Goal: Task Accomplishment & Management: Manage account settings

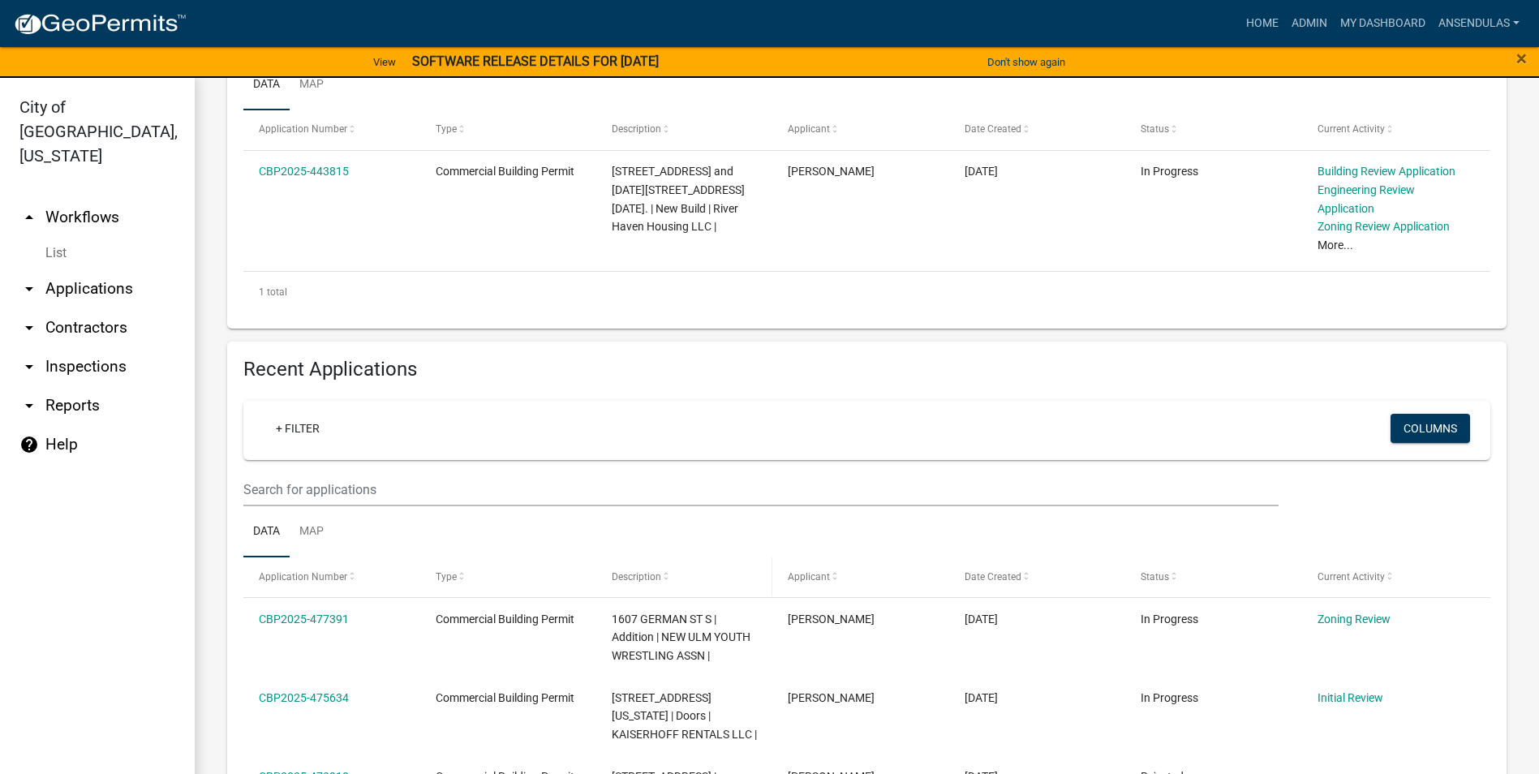
scroll to position [49, 0]
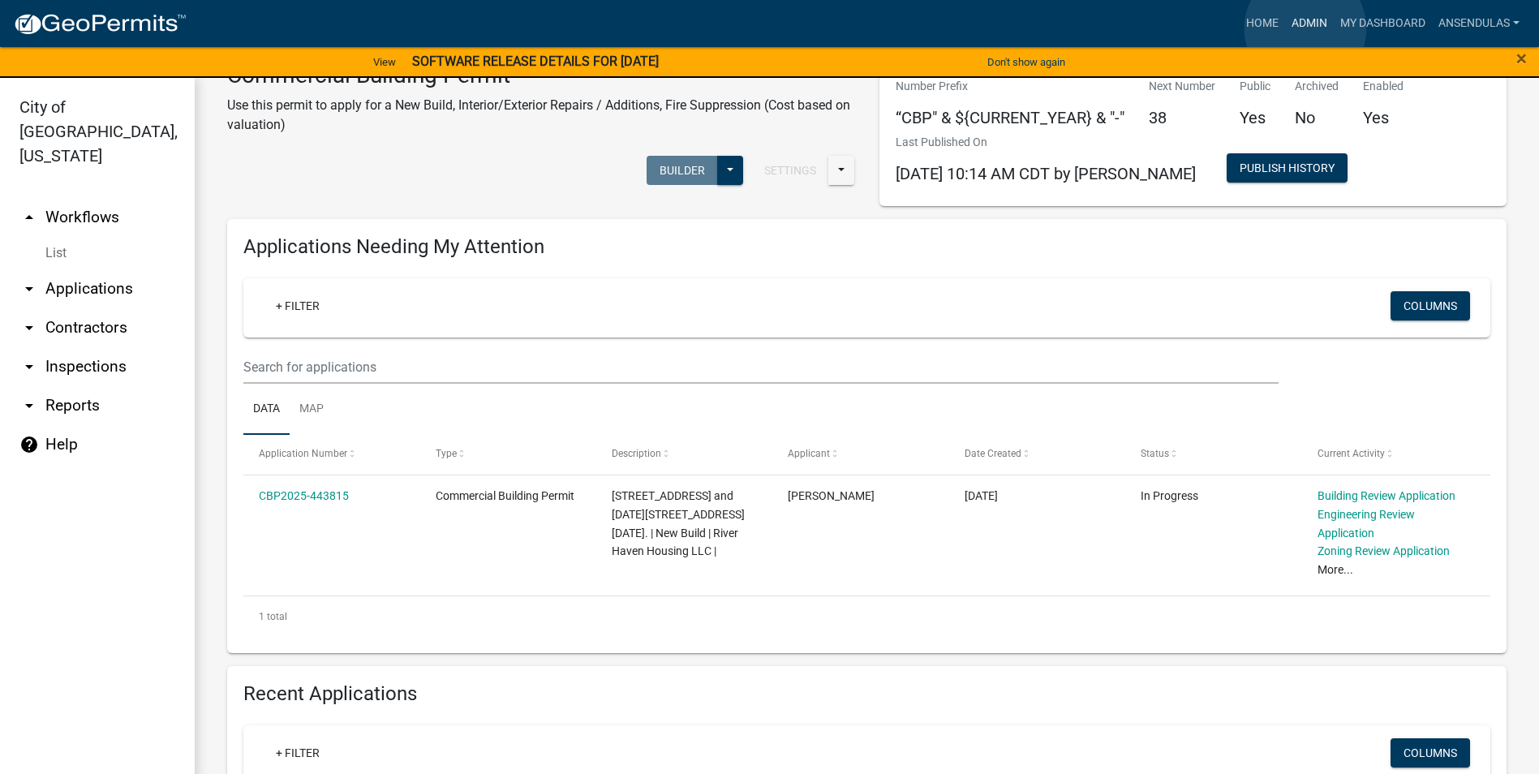
click at [1305, 28] on link "Admin" at bounding box center [1309, 23] width 49 height 31
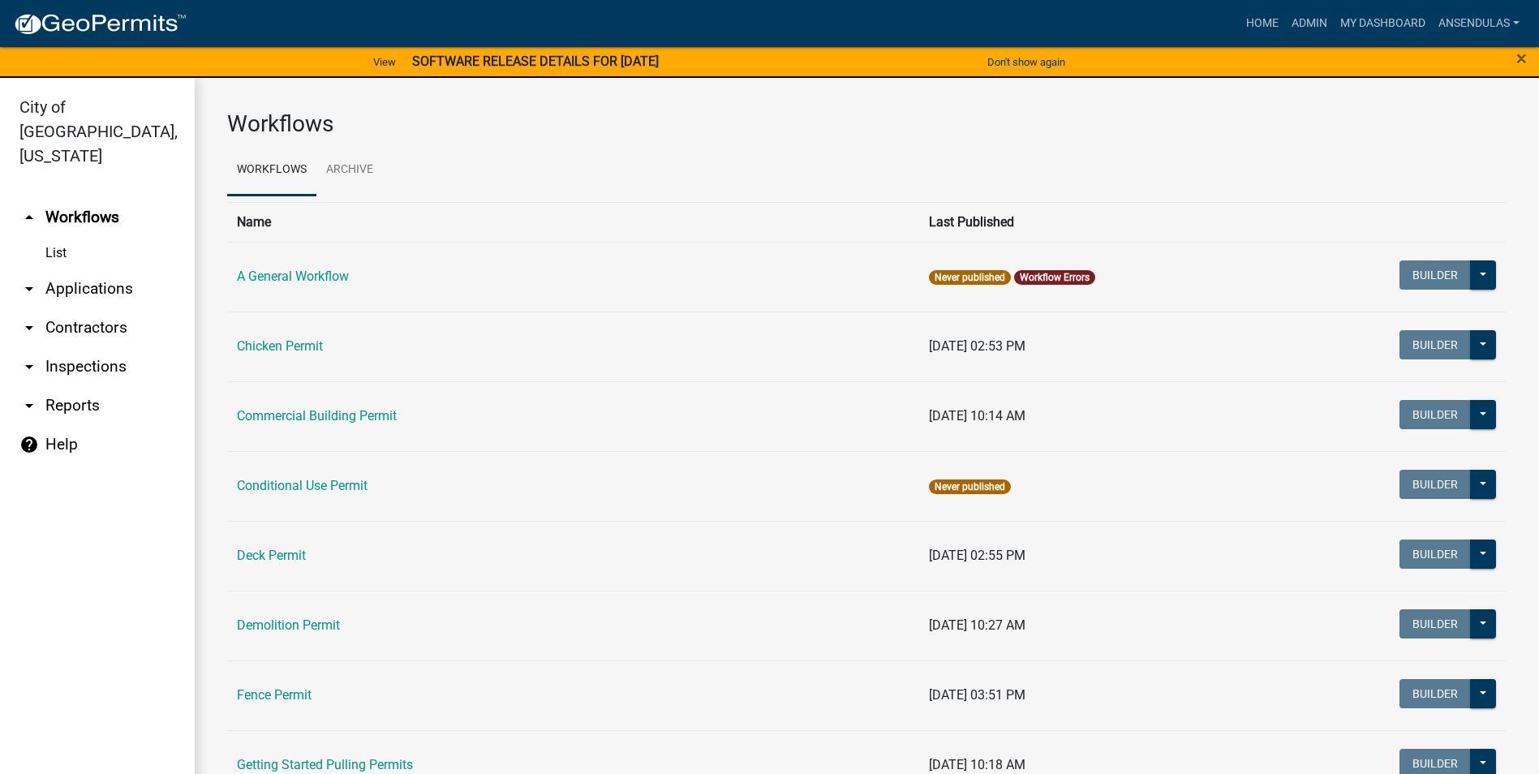
click at [64, 237] on link "List" at bounding box center [97, 253] width 195 height 32
click at [75, 269] on link "arrow_drop_down Applications" at bounding box center [97, 288] width 195 height 39
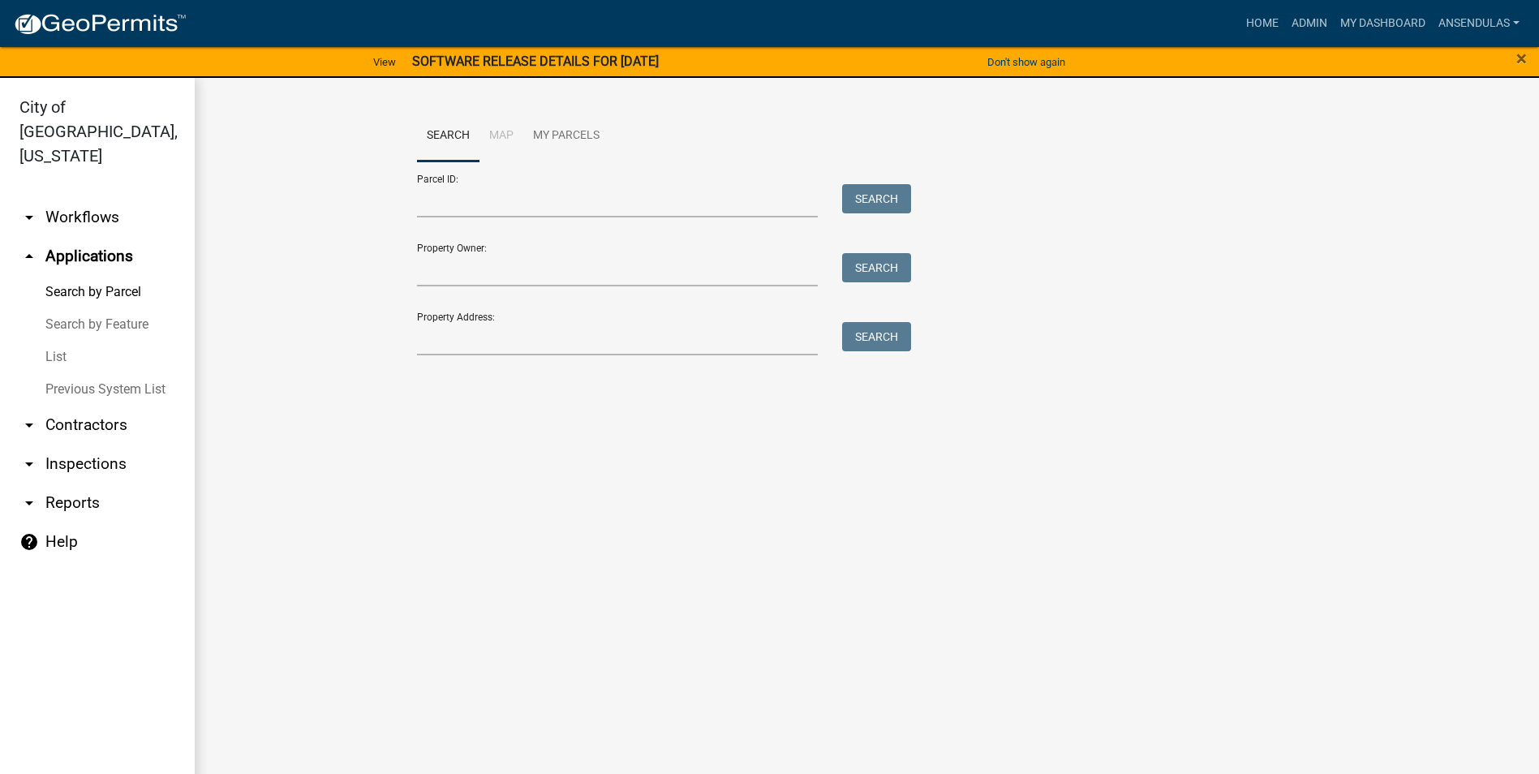
click at [54, 341] on link "List" at bounding box center [97, 357] width 195 height 32
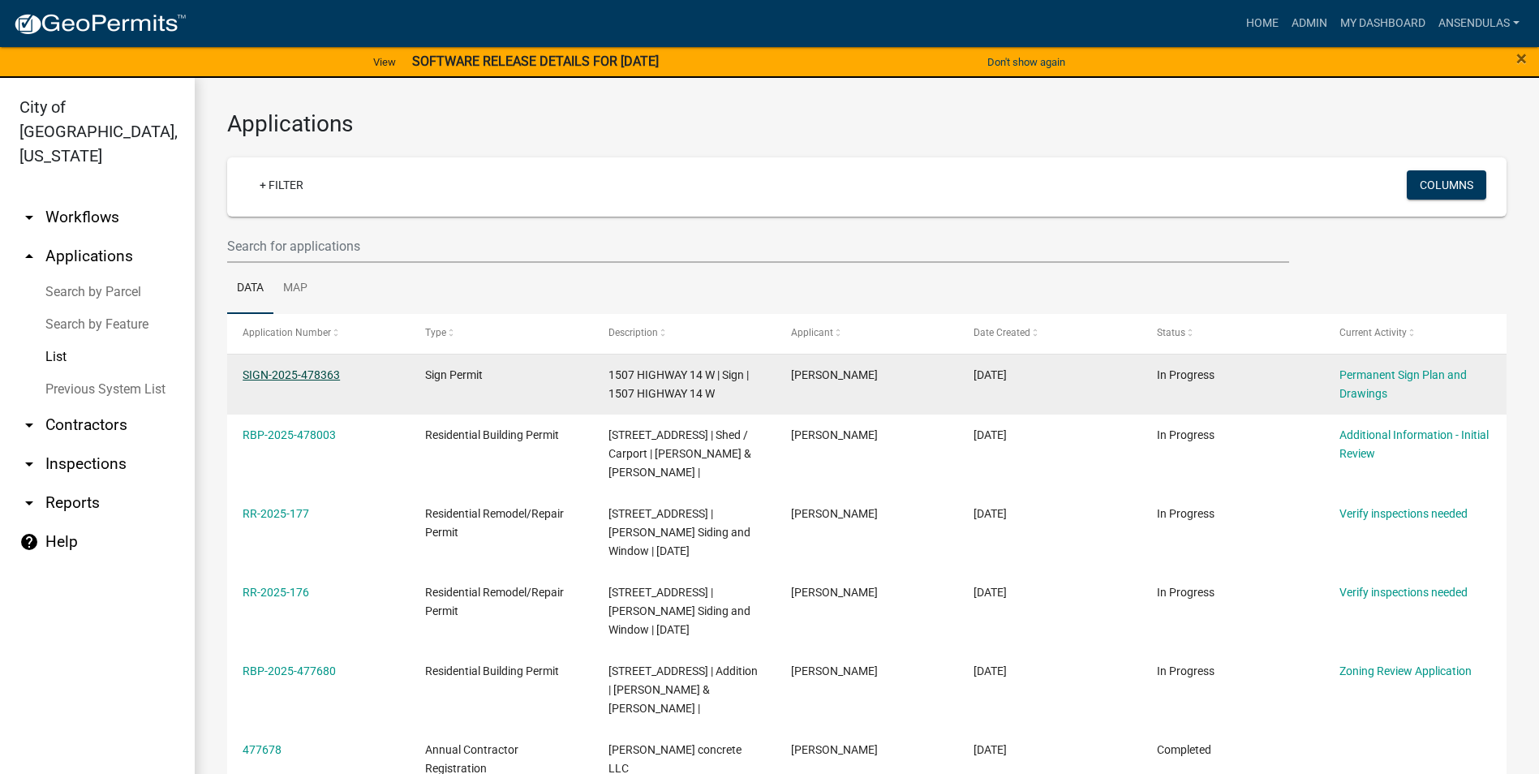
click at [288, 376] on link "SIGN-2025-478363" at bounding box center [291, 374] width 97 height 13
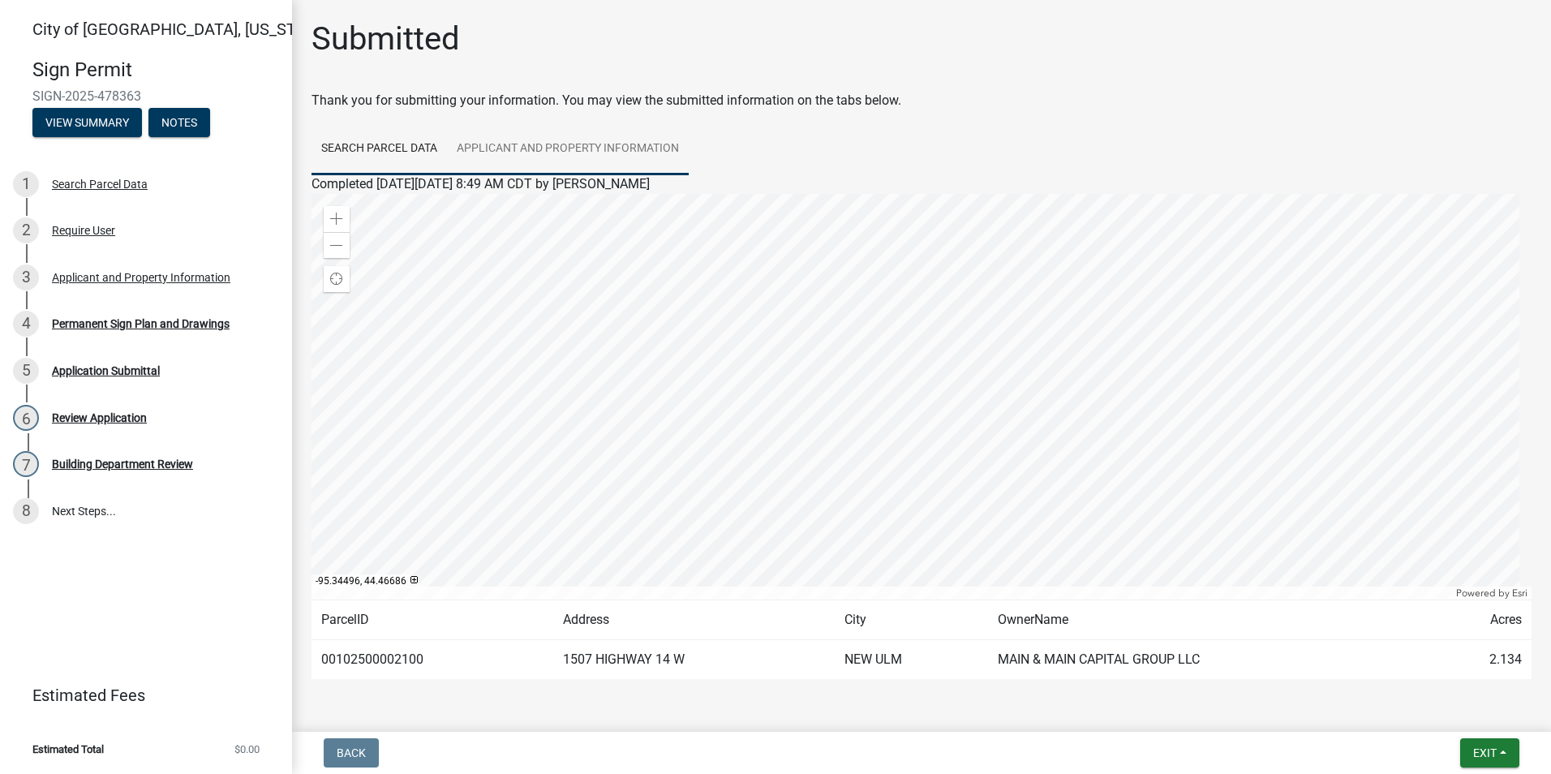
scroll to position [49, 0]
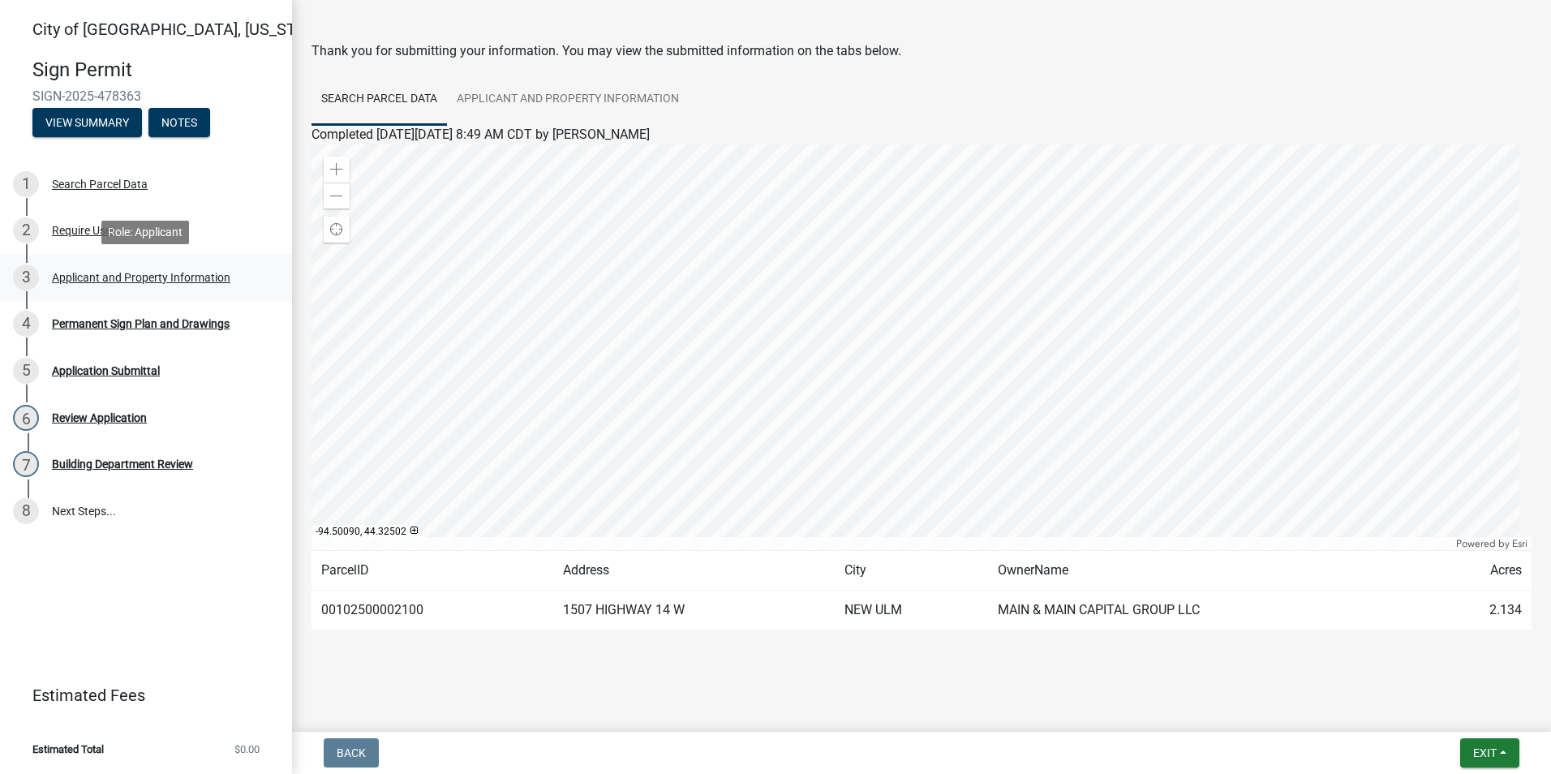
click at [107, 279] on div "Applicant and Property Information" at bounding box center [141, 277] width 178 height 11
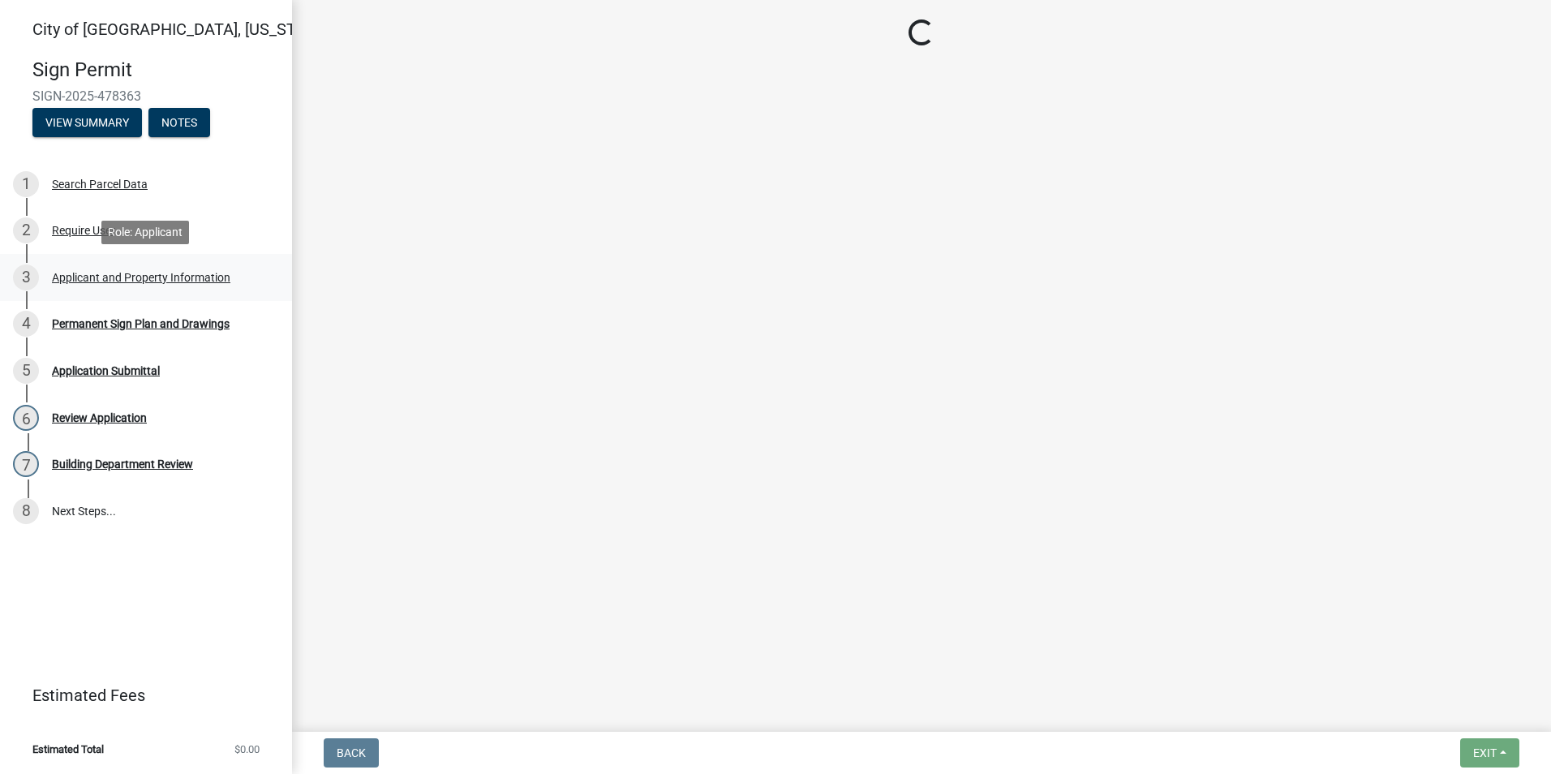
select select "1b0a4f51-4675-4ce5-b6e6-78f203fad463"
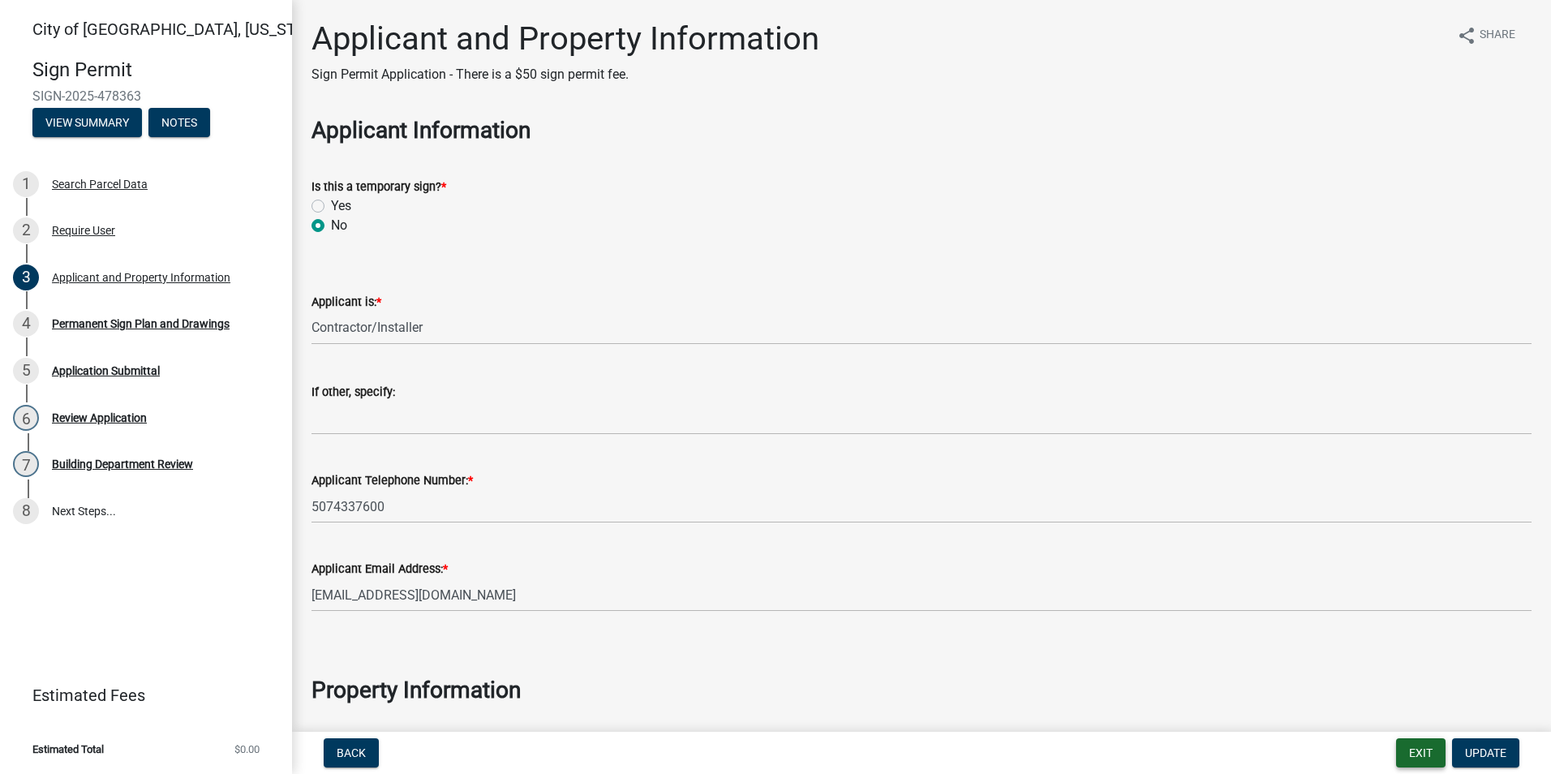
click at [1438, 759] on button "Exit" at bounding box center [1420, 752] width 49 height 29
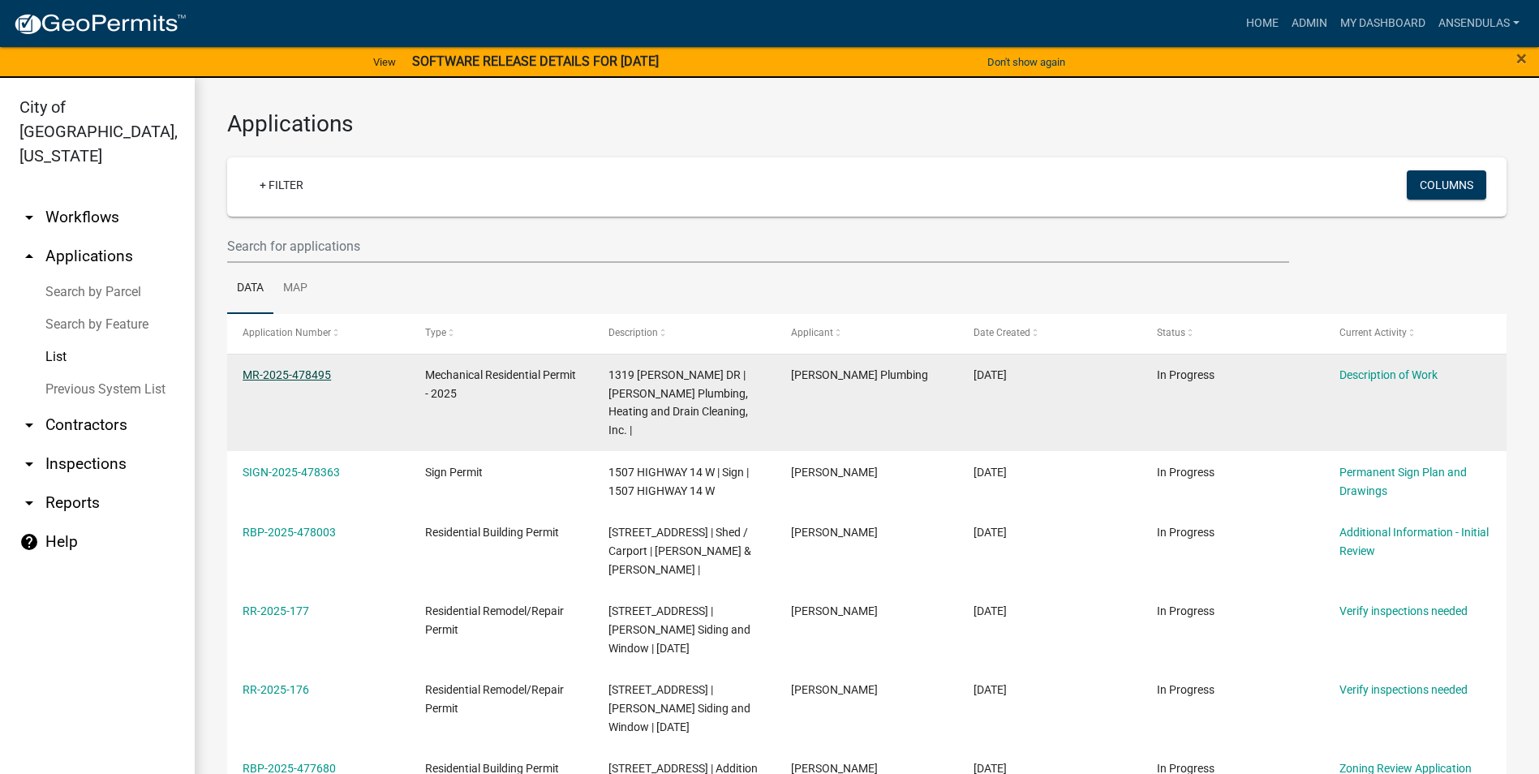
click at [318, 371] on link "MR-2025-478495" at bounding box center [287, 374] width 88 height 13
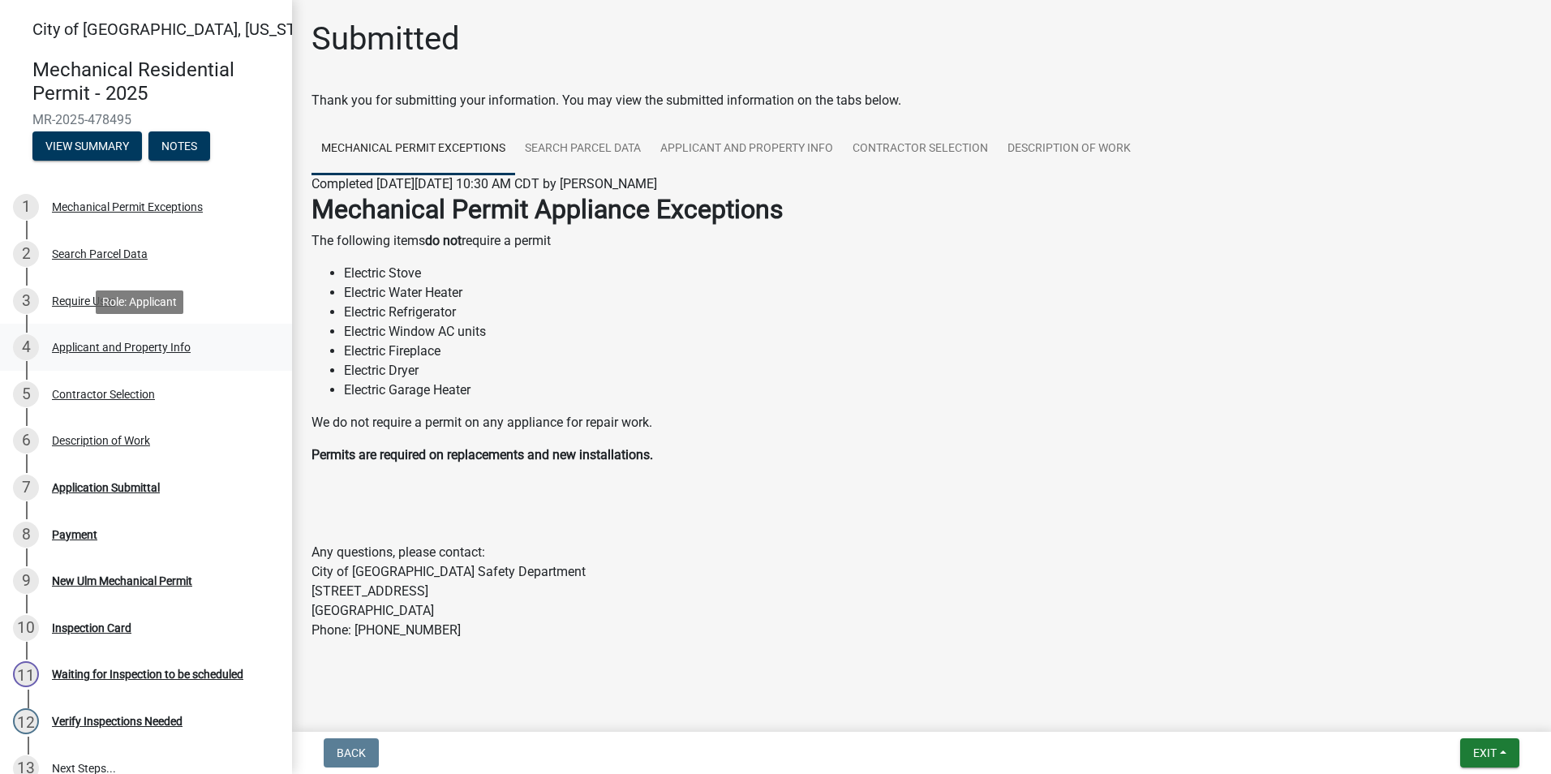
click at [105, 351] on div "Applicant and Property Info" at bounding box center [121, 347] width 139 height 11
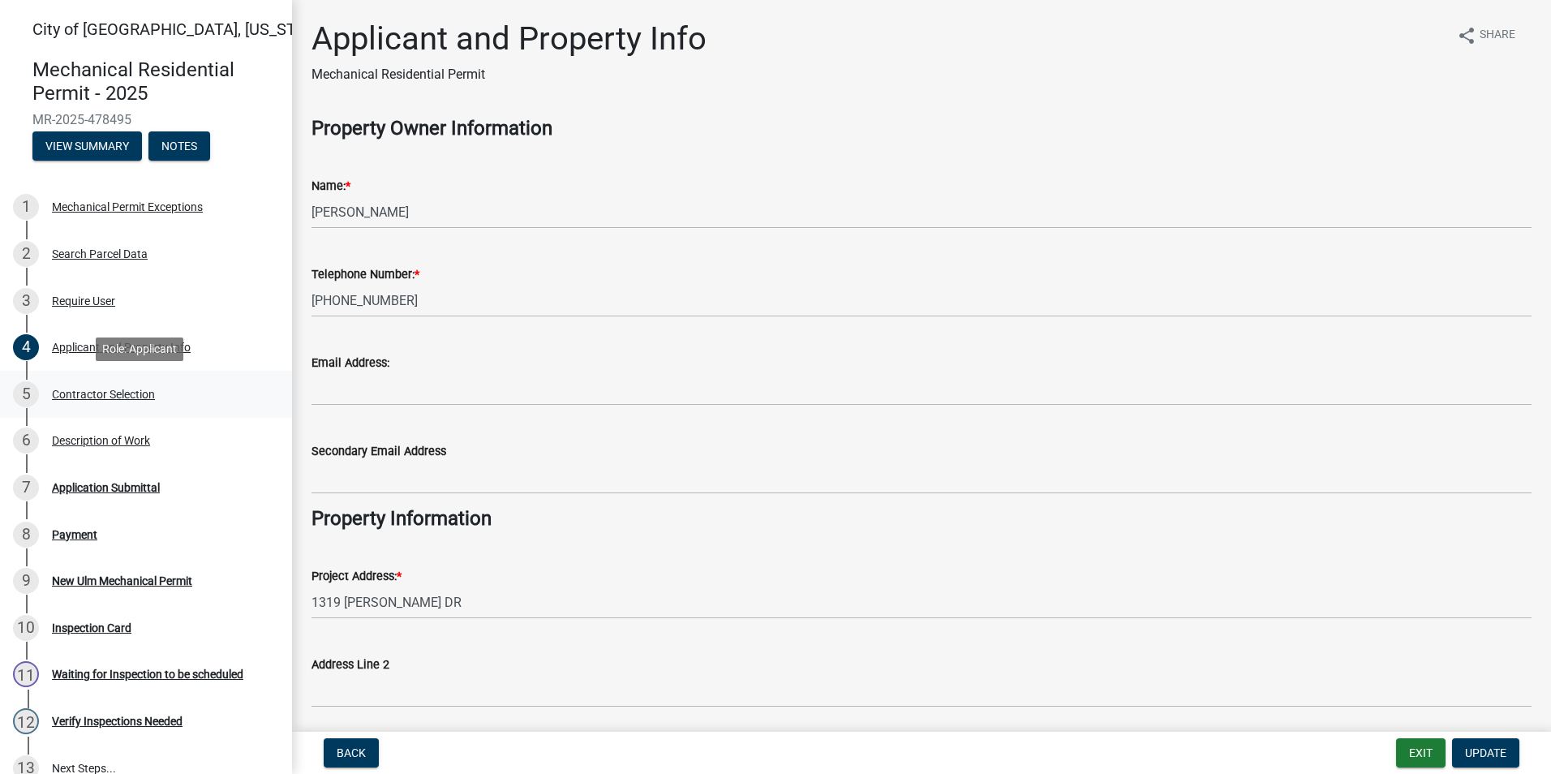
click at [142, 399] on div "Contractor Selection" at bounding box center [103, 394] width 103 height 11
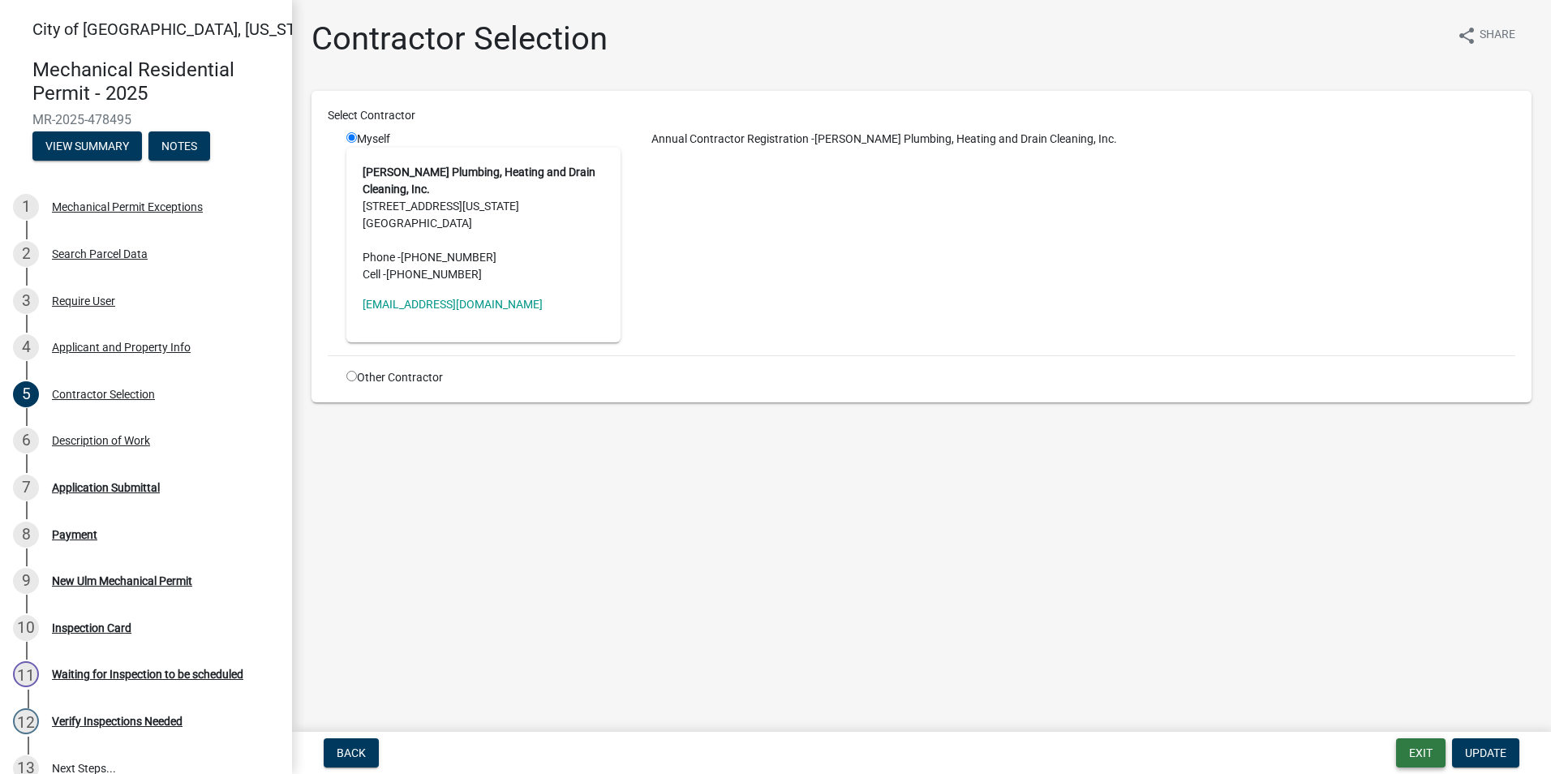
click at [1418, 761] on button "Exit" at bounding box center [1420, 752] width 49 height 29
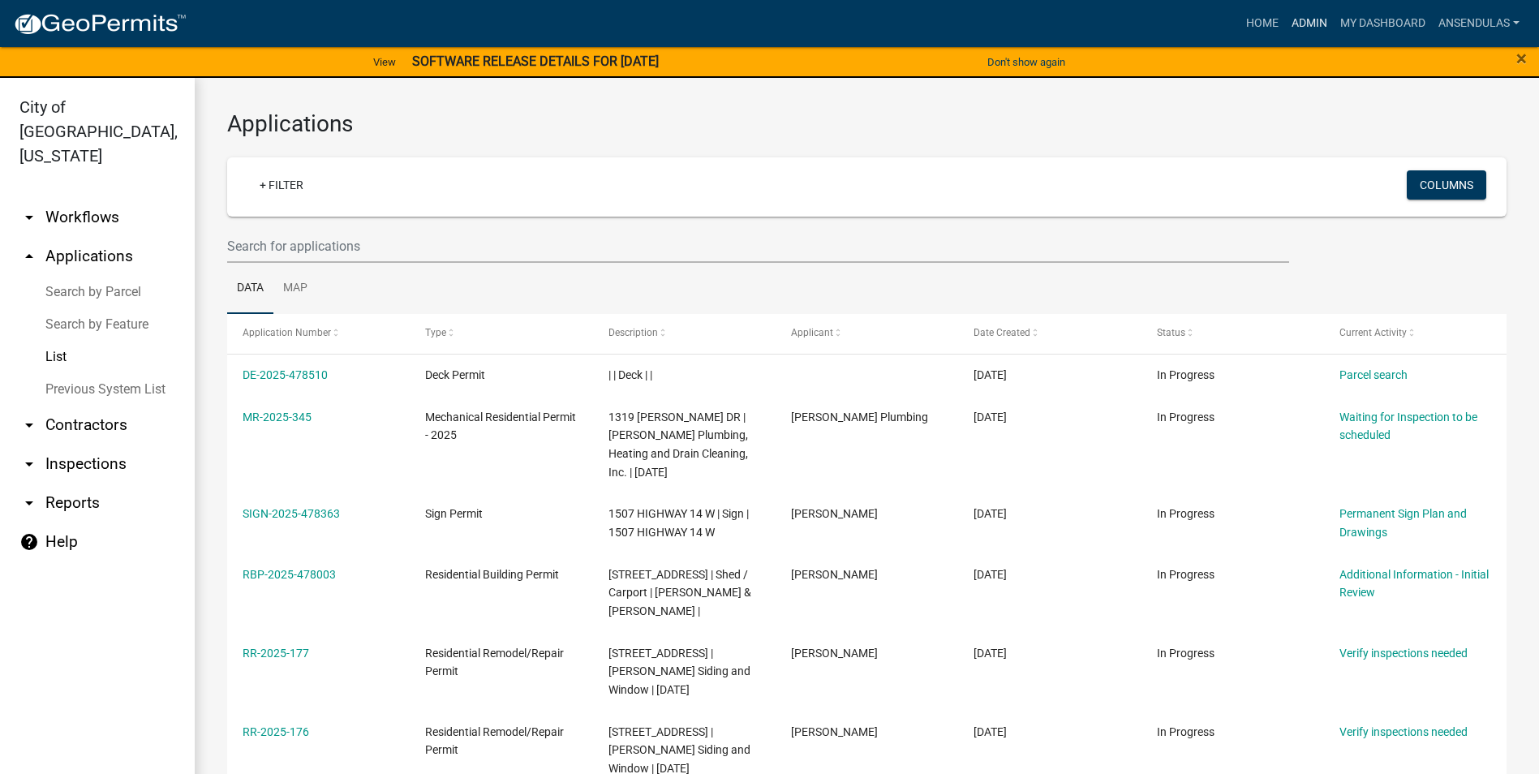
click at [1299, 22] on link "Admin" at bounding box center [1309, 23] width 49 height 31
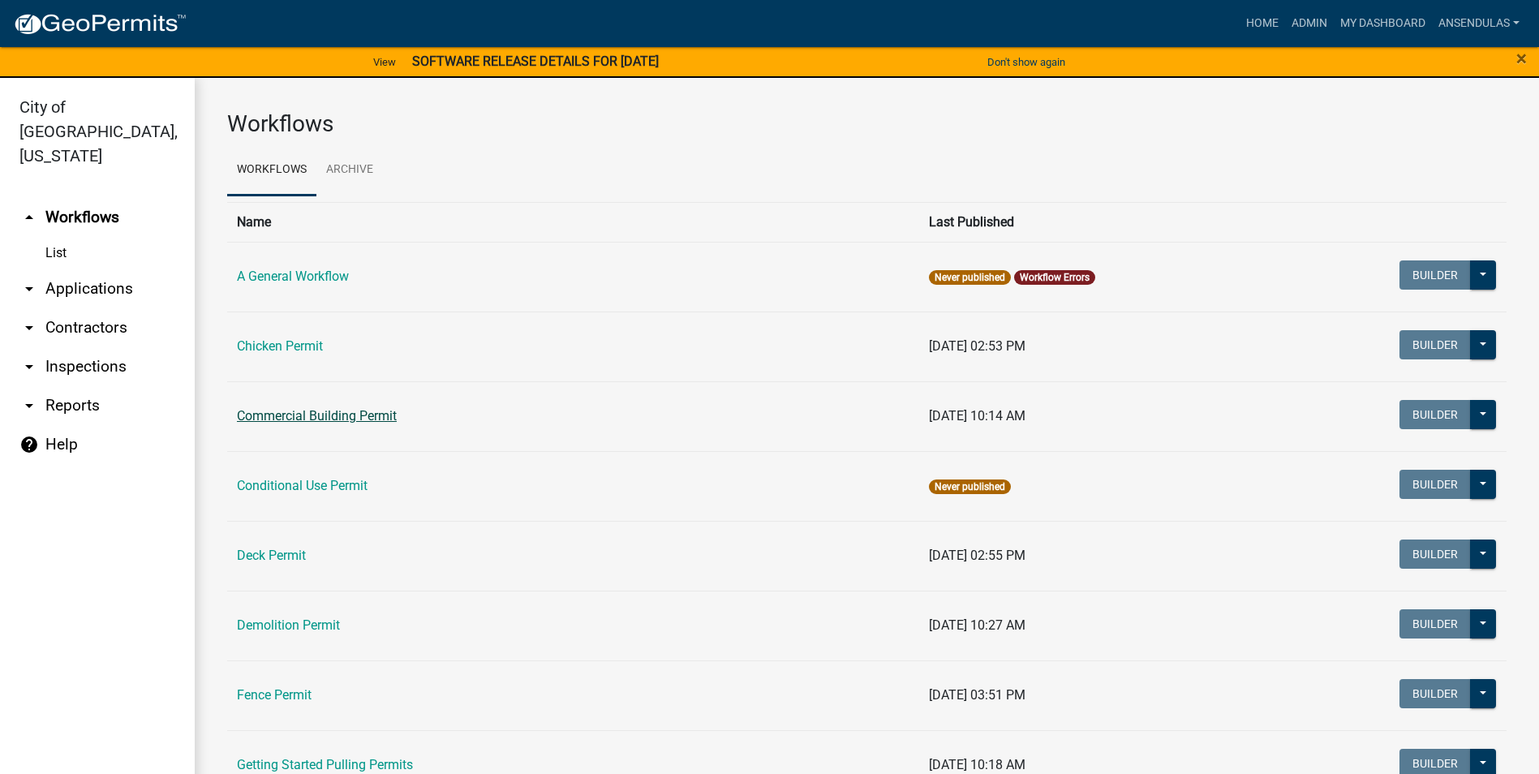
click at [312, 414] on link "Commercial Building Permit" at bounding box center [317, 415] width 160 height 15
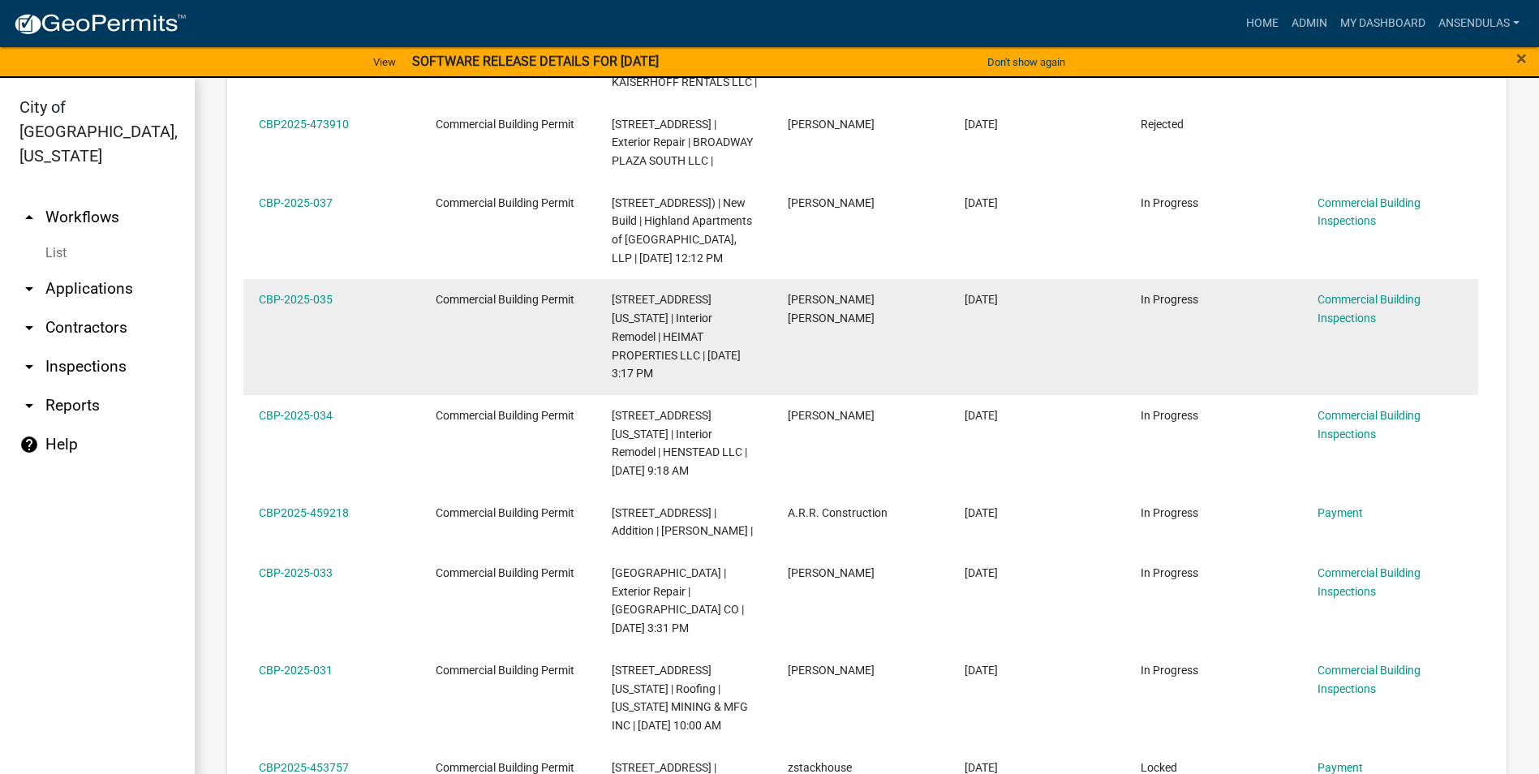
scroll to position [1055, 0]
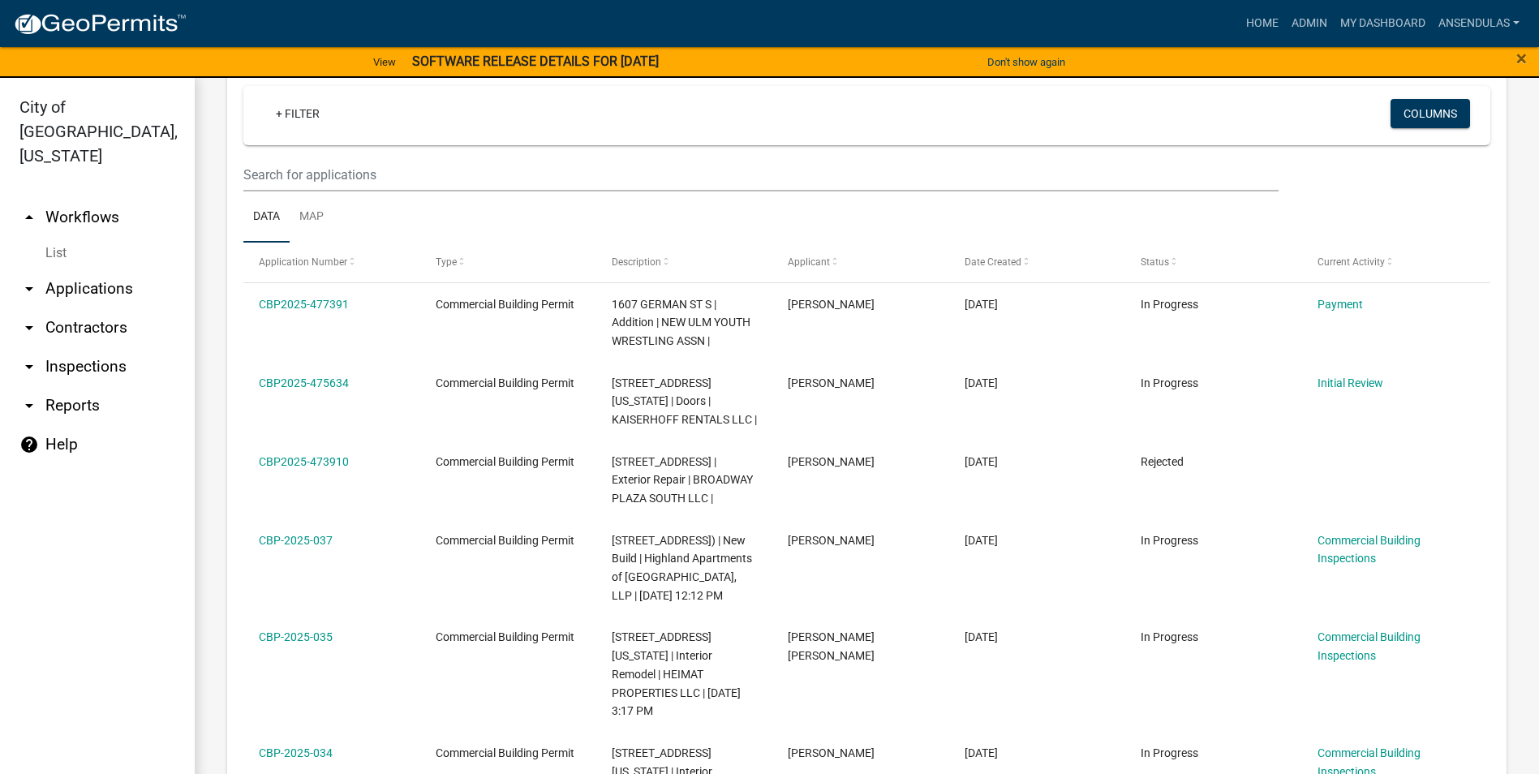
scroll to position [716, 0]
